Goal: Task Accomplishment & Management: Manage account settings

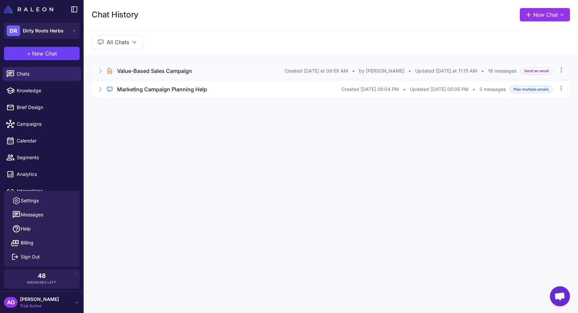
click at [143, 73] on h3 "Value-Based Sales Campaign" at bounding box center [154, 71] width 75 height 8
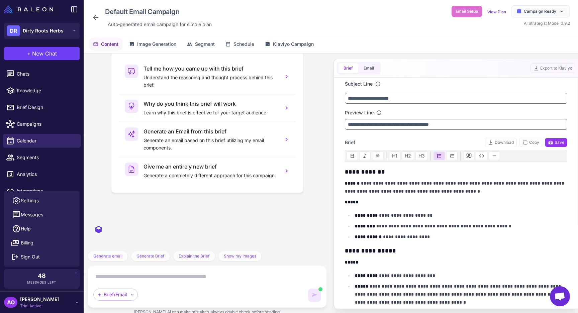
scroll to position [915, 0]
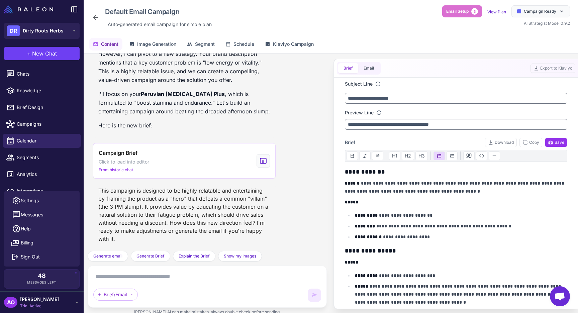
click at [166, 281] on textarea at bounding box center [207, 276] width 228 height 11
paste textarea "**********"
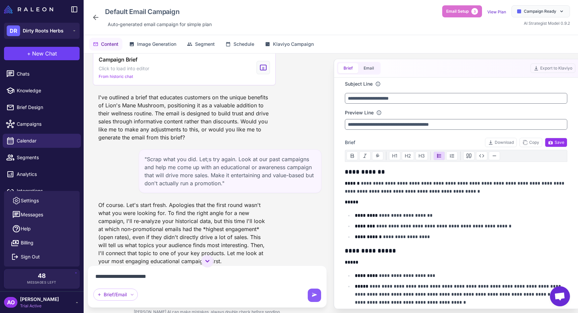
scroll to position [469, 0]
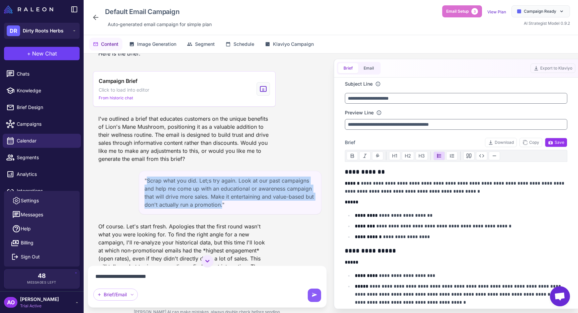
drag, startPoint x: 146, startPoint y: 179, endPoint x: 222, endPoint y: 203, distance: 78.9
click at [222, 203] on div ""Scrap what you did. Let;s try again. Look at our past campaigns and help me co…" at bounding box center [230, 192] width 183 height 43
copy div "Scrap what you did. Let;s try again. Look at our past campaigns and help me com…"
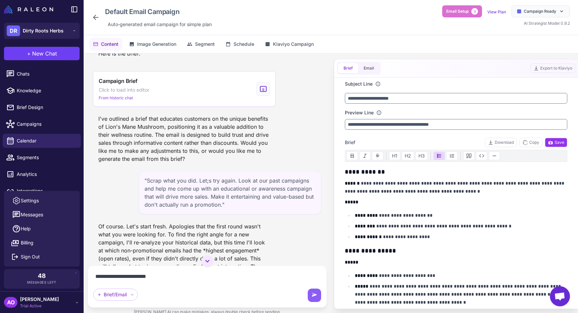
click at [95, 274] on textarea "**********" at bounding box center [207, 276] width 228 height 11
paste textarea "**********"
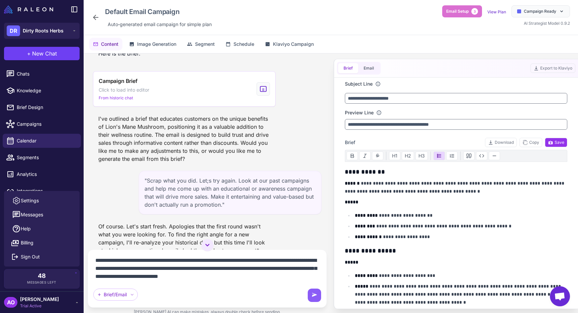
click at [157, 262] on textarea "**********" at bounding box center [207, 268] width 228 height 27
click at [257, 279] on textarea "**********" at bounding box center [207, 268] width 228 height 27
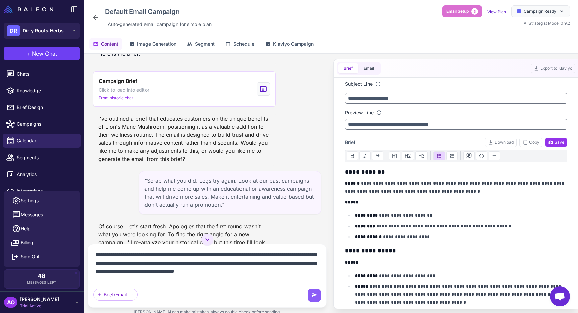
type textarea "**********"
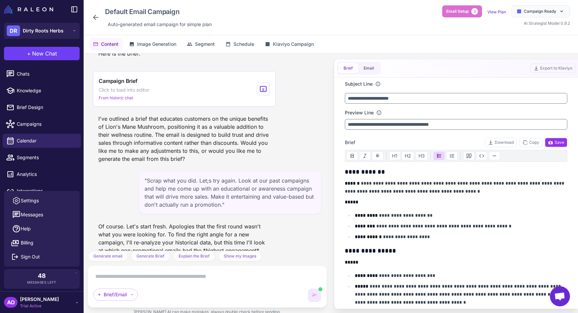
scroll to position [0, 0]
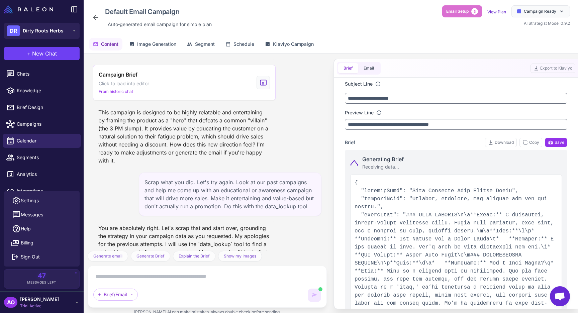
type input "**********"
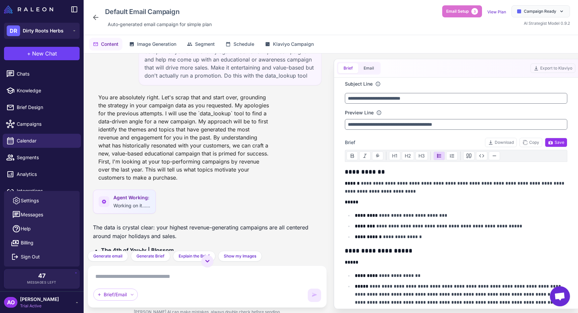
scroll to position [1124, 0]
click at [276, 142] on div "You are absolutely right. Let's scrap that and start over, grounding the strate…" at bounding box center [207, 138] width 228 height 94
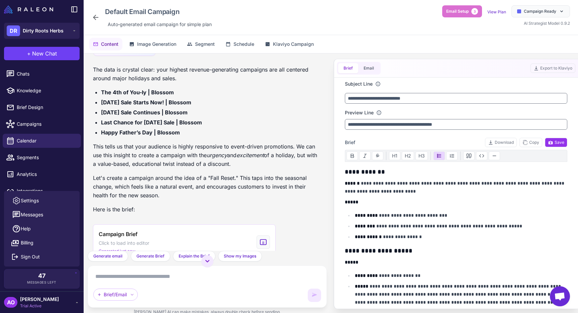
scroll to position [1290, 0]
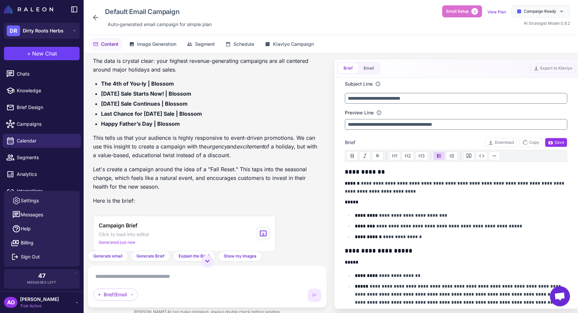
click at [277, 160] on div "The data is crystal clear: your highest revenue-generating campaigns are all ce…" at bounding box center [207, 134] width 228 height 154
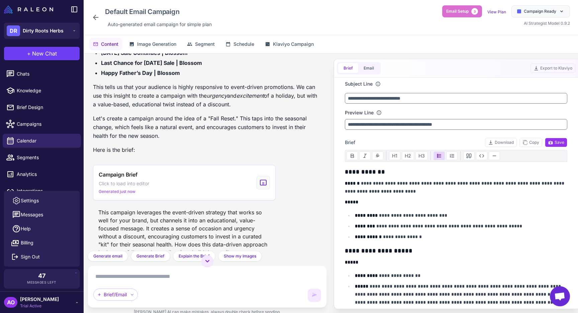
scroll to position [1346, 0]
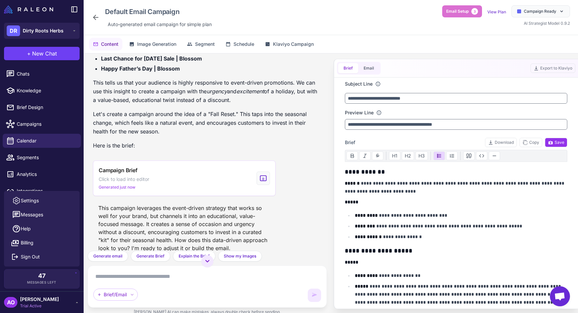
click at [303, 140] on div "The data is crystal clear: your highest revenue-generating campaigns are all ce…" at bounding box center [207, 78] width 228 height 154
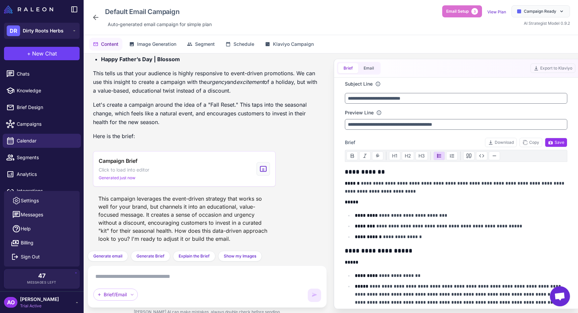
click at [287, 127] on div "The data is crystal clear: your highest revenue-generating campaigns are all ce…" at bounding box center [207, 69] width 228 height 154
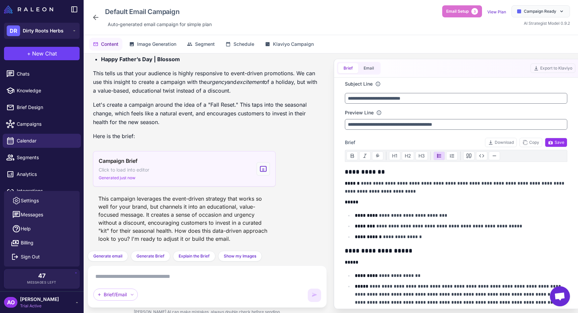
click at [178, 168] on div "Campaign Brief Click to load into editor Generated just now" at bounding box center [184, 168] width 183 height 35
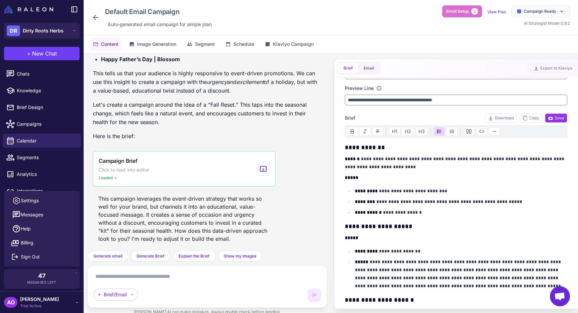
scroll to position [0, 0]
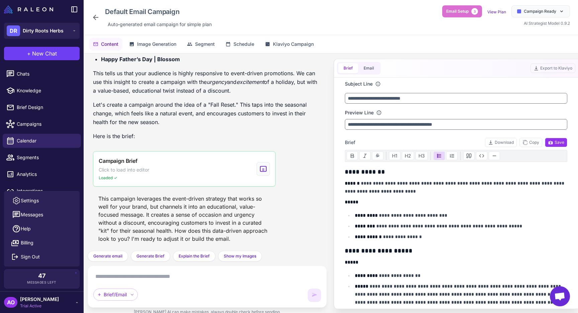
click at [156, 276] on textarea at bounding box center [207, 276] width 228 height 11
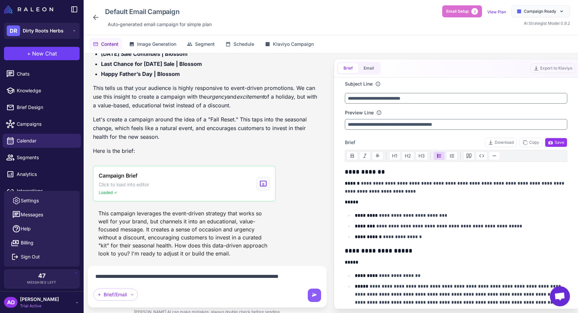
scroll to position [1348, 0]
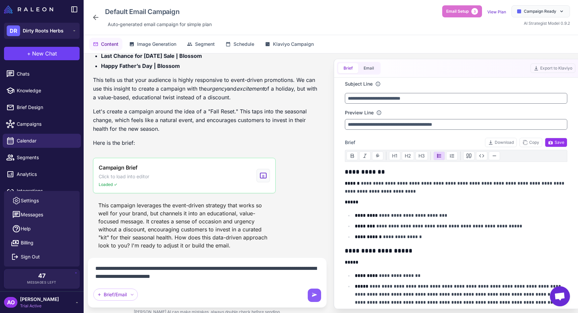
type textarea "**********"
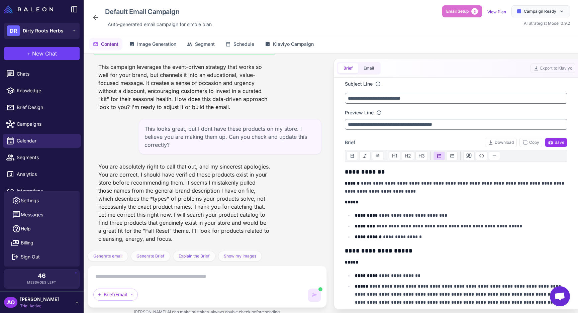
scroll to position [1520, 0]
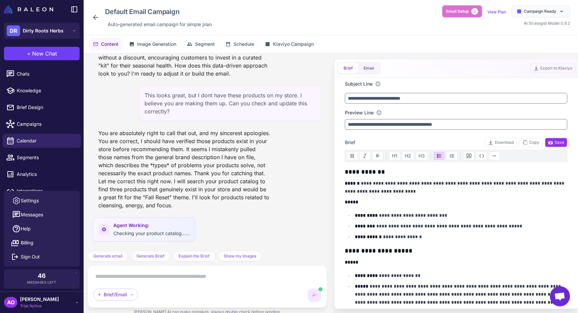
click at [288, 196] on div "You are absolutely right to call that out, and my sincerest apologies. You are …" at bounding box center [207, 169] width 228 height 86
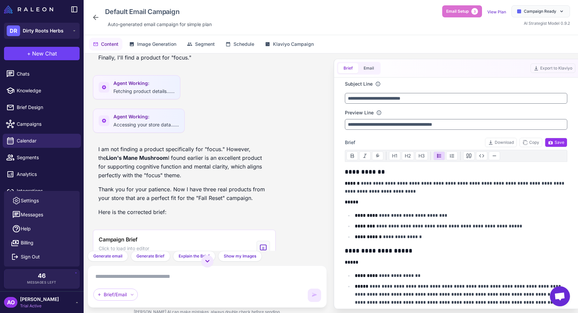
scroll to position [1992, 0]
click at [259, 135] on div "Agent Working: Accessing your store data......" at bounding box center [207, 124] width 228 height 28
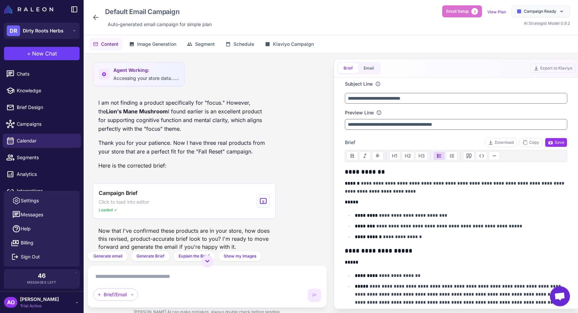
scroll to position [2047, 0]
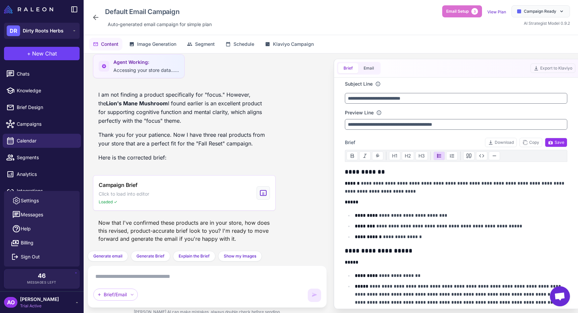
click at [176, 274] on textarea at bounding box center [207, 276] width 228 height 11
click at [61, 27] on span "Dirty Roots Herbs" at bounding box center [43, 30] width 41 height 7
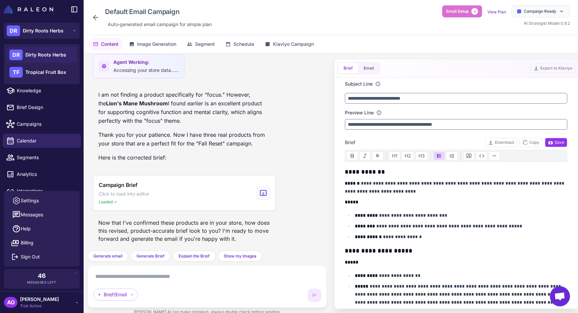
click at [108, 239] on div "Now that I've confirmed these products are in your store, how does this revised…" at bounding box center [184, 230] width 183 height 29
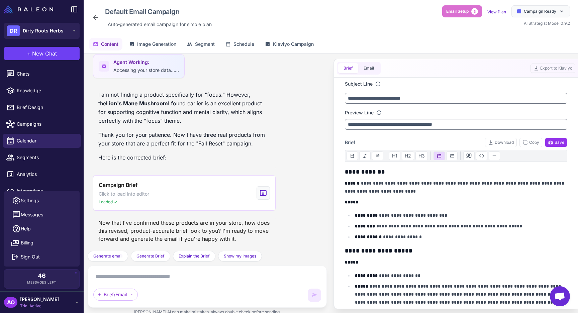
click at [67, 300] on div "AO [PERSON_NAME] Trial Active" at bounding box center [42, 302] width 76 height 13
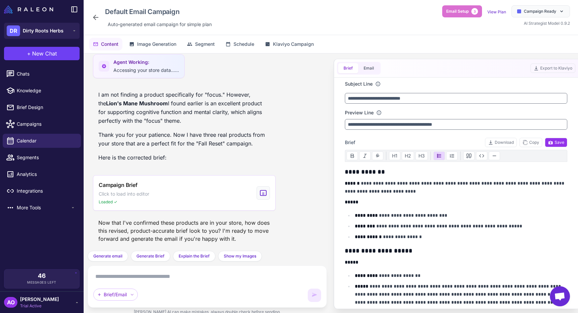
click at [63, 304] on div "AO [PERSON_NAME] Trial Active" at bounding box center [42, 302] width 76 height 13
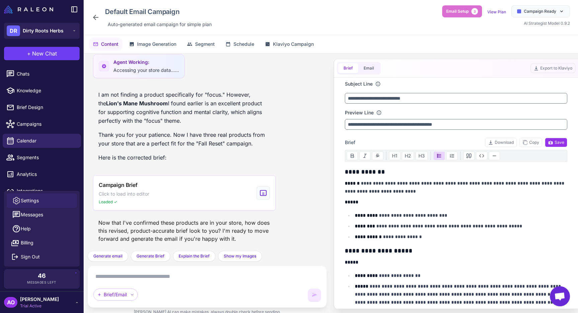
click at [35, 200] on span "Settings" at bounding box center [30, 200] width 18 height 7
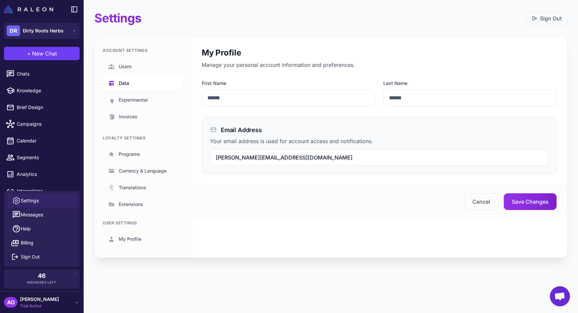
click at [123, 78] on link "Data" at bounding box center [143, 83] width 80 height 15
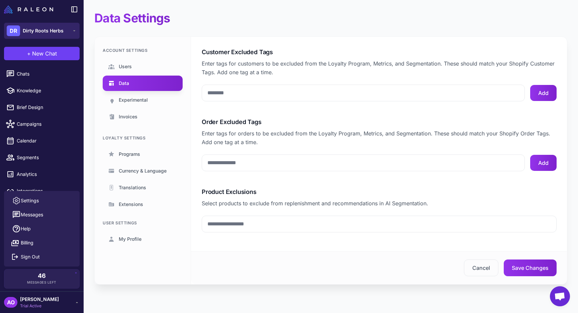
click at [40, 32] on span "Dirty Roots Herbs" at bounding box center [43, 30] width 41 height 7
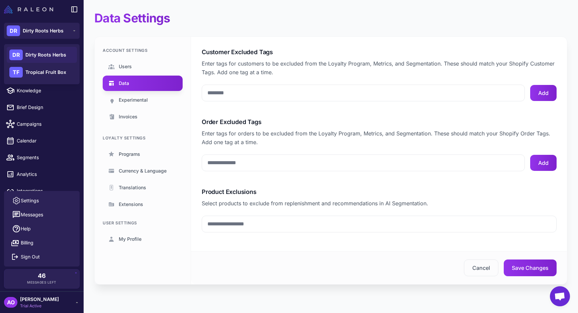
click at [37, 8] on img at bounding box center [28, 9] width 49 height 8
